Goal: Find specific page/section: Find specific page/section

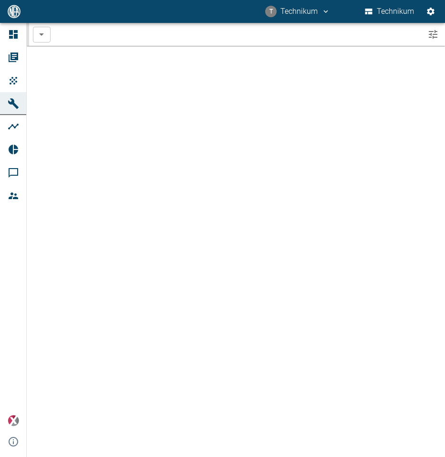
scroll to position [0, 2]
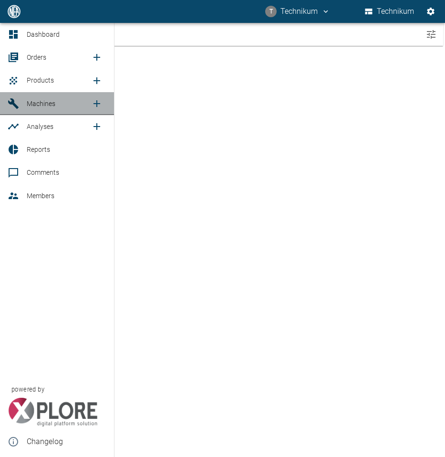
click at [17, 103] on icon at bounding box center [13, 103] width 11 height 11
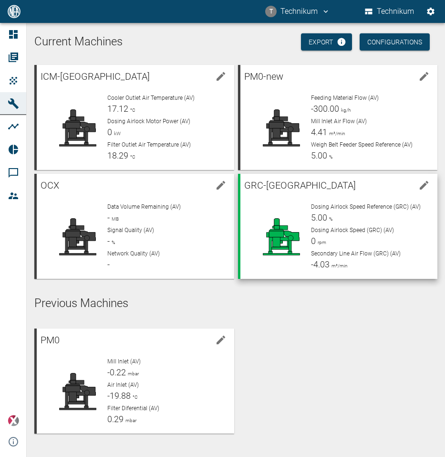
click at [272, 184] on span "GRC-[GEOGRAPHIC_DATA]" at bounding box center [300, 184] width 112 height 11
